Goal: Navigation & Orientation: Find specific page/section

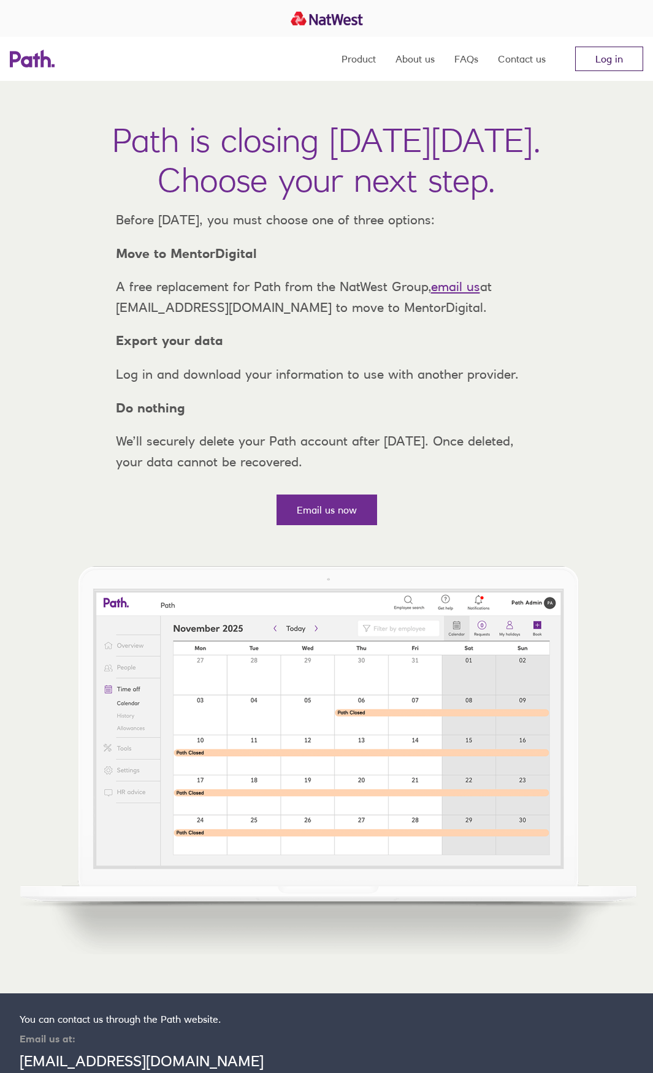
click at [607, 56] on link "Log in" at bounding box center [609, 59] width 68 height 25
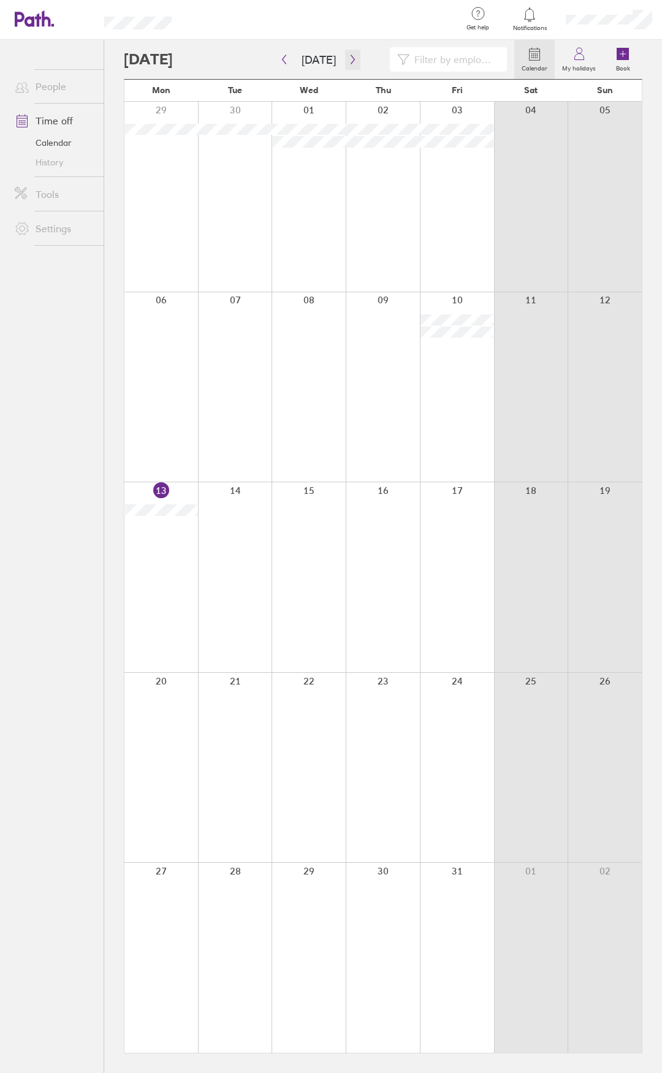
click at [349, 59] on icon "button" at bounding box center [352, 60] width 9 height 10
click at [350, 58] on icon "button" at bounding box center [352, 60] width 9 height 10
click at [54, 123] on link "Time off" at bounding box center [54, 120] width 99 height 25
click at [572, 56] on icon at bounding box center [579, 54] width 15 height 15
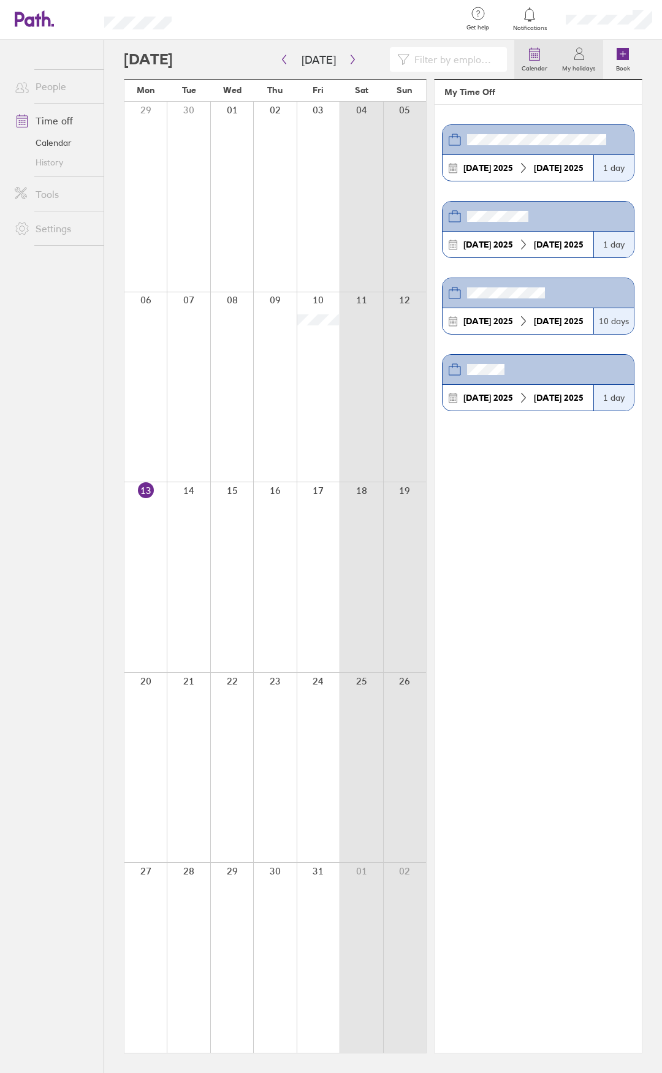
click at [536, 52] on icon at bounding box center [534, 54] width 15 height 15
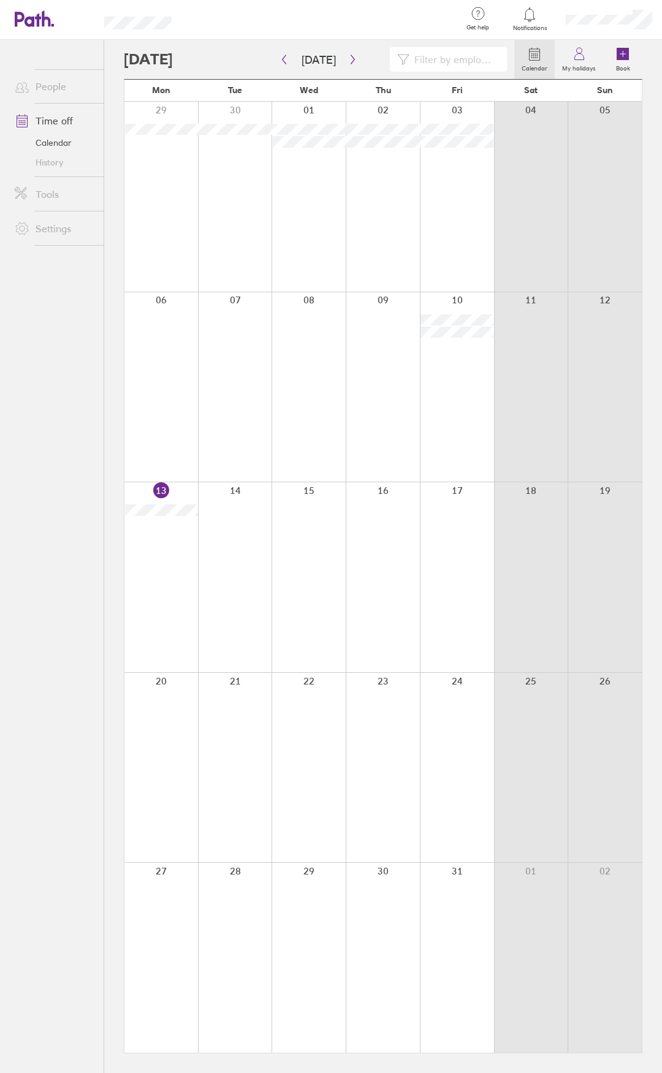
click at [547, 57] on link "Calendar" at bounding box center [534, 59] width 40 height 39
click at [537, 57] on icon at bounding box center [534, 54] width 15 height 15
click at [581, 55] on icon at bounding box center [579, 54] width 15 height 15
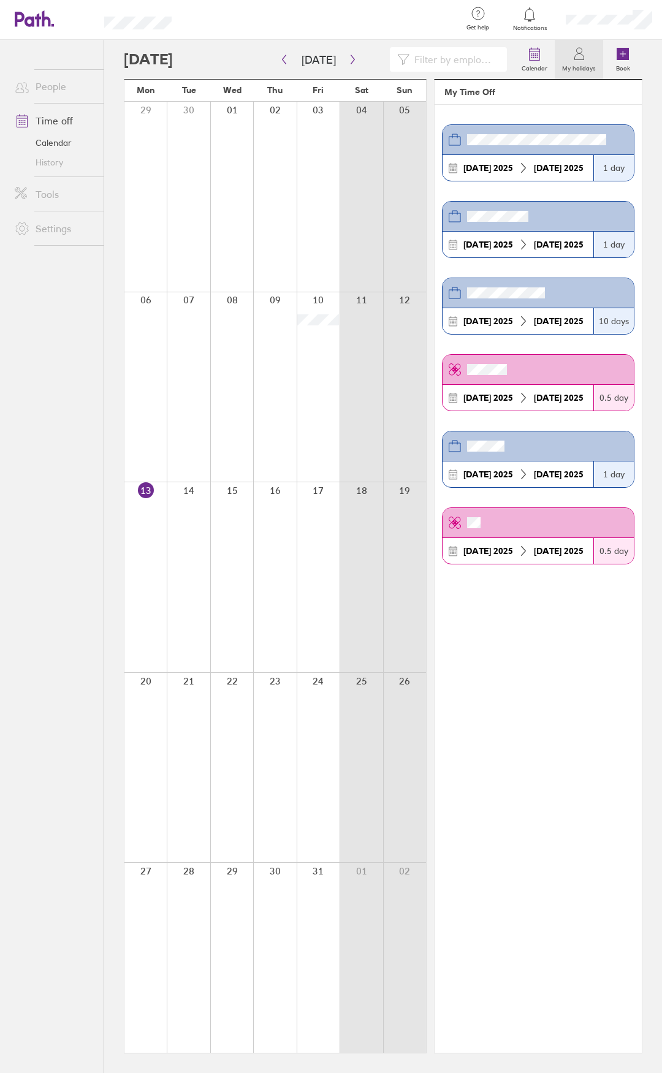
click at [536, 21] on icon at bounding box center [529, 14] width 15 height 15
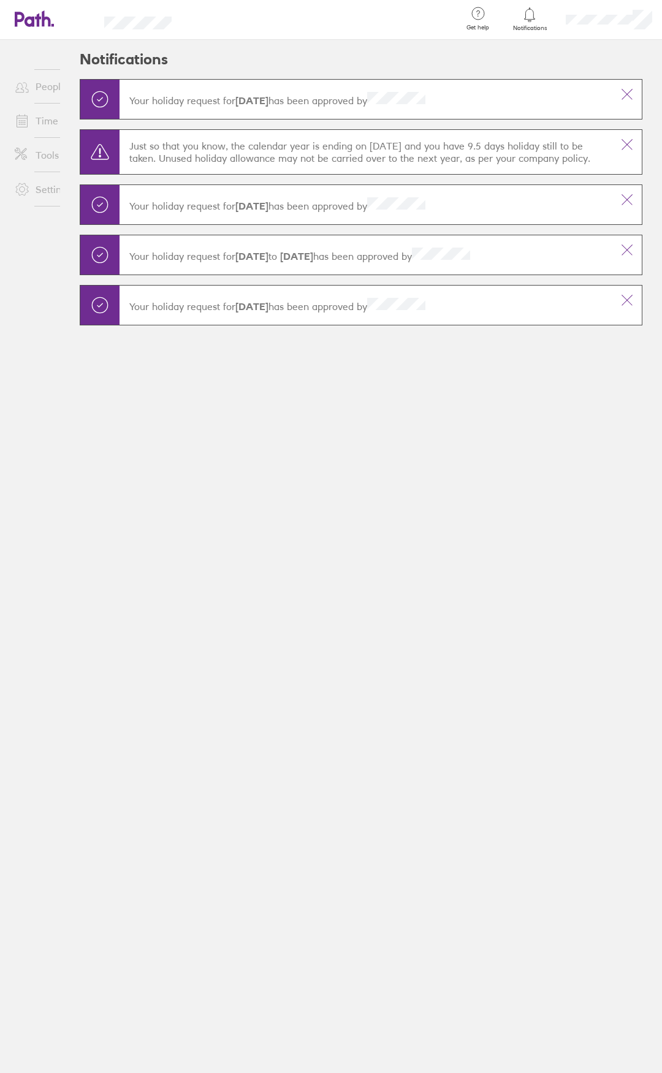
click at [536, 21] on icon at bounding box center [529, 14] width 15 height 15
click at [44, 85] on link "People" at bounding box center [54, 86] width 99 height 25
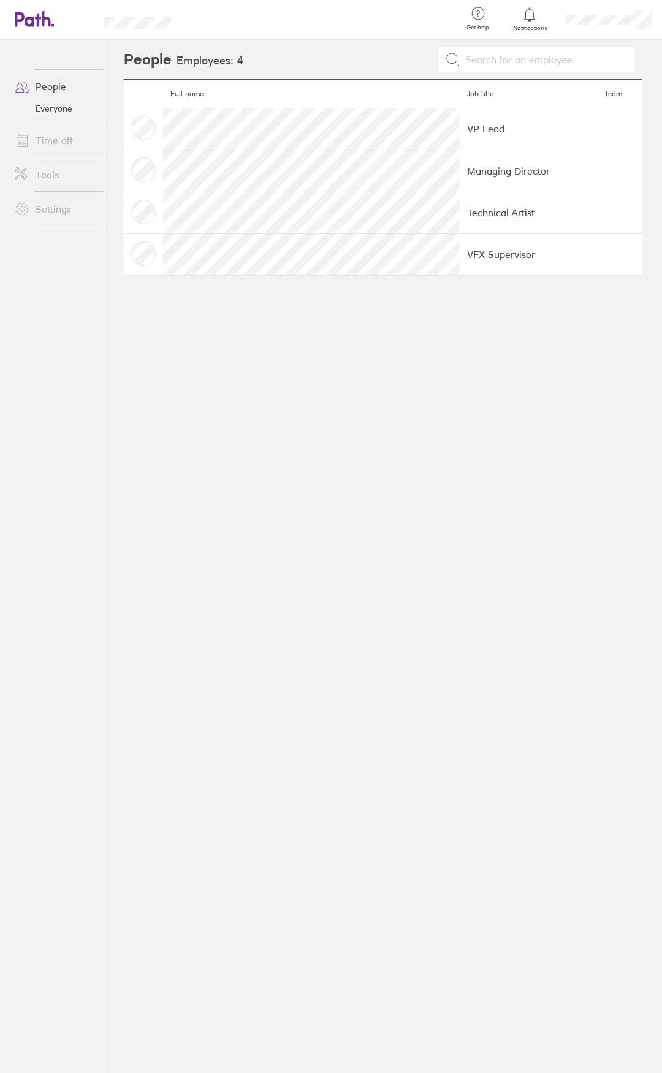
click at [58, 139] on link "Time off" at bounding box center [54, 140] width 99 height 25
